Goal: Browse casually: Explore the website without a specific task or goal

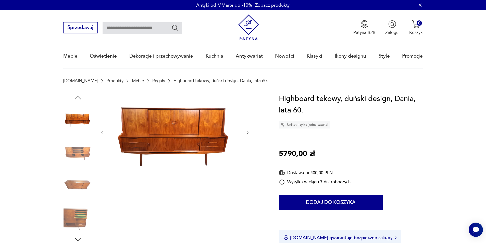
click at [73, 218] on img at bounding box center [77, 216] width 29 height 29
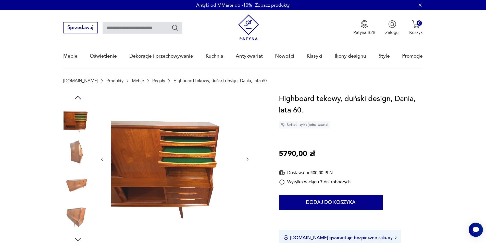
click at [81, 122] on img at bounding box center [77, 119] width 29 height 29
click at [74, 146] on img at bounding box center [77, 151] width 29 height 29
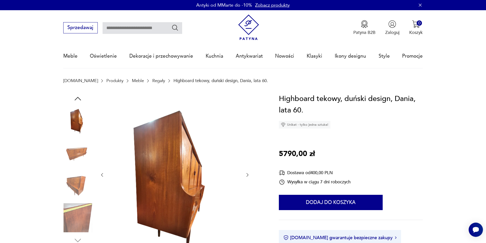
click at [76, 182] on img at bounding box center [77, 185] width 29 height 29
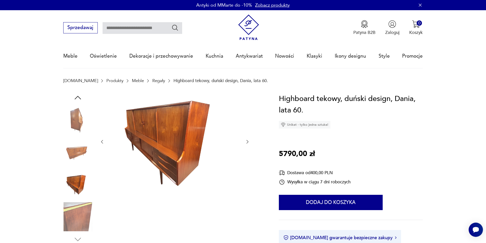
click at [75, 219] on img at bounding box center [77, 216] width 29 height 29
